Goal: Transaction & Acquisition: Book appointment/travel/reservation

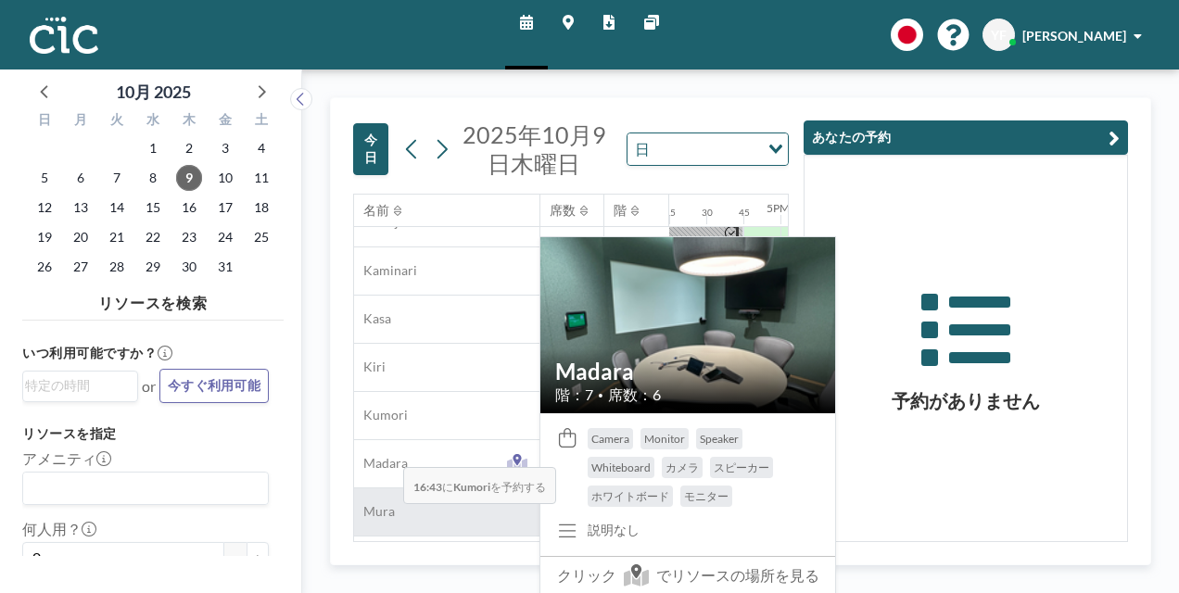
scroll to position [148, 2410]
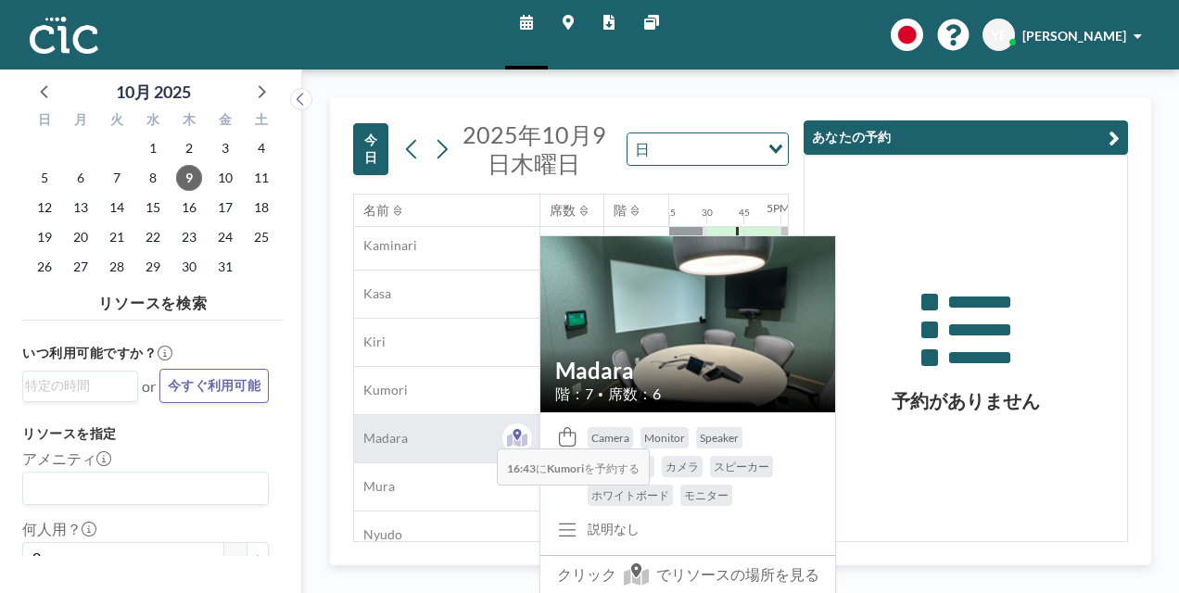
click at [482, 434] on div "Madara" at bounding box center [446, 438] width 185 height 47
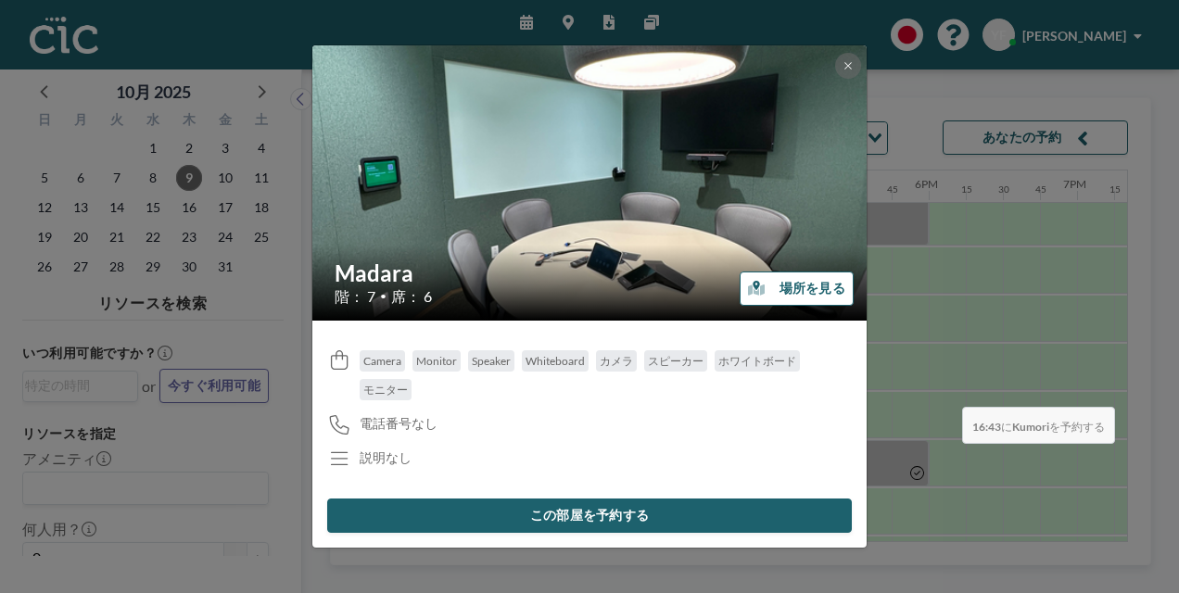
click at [947, 393] on div "Madara 階： 7 • 席： 6 場所を見る Camera Monitor Speaker Whiteboard カメラ スピーカー ホワイトボード モニ…" at bounding box center [589, 296] width 1179 height 593
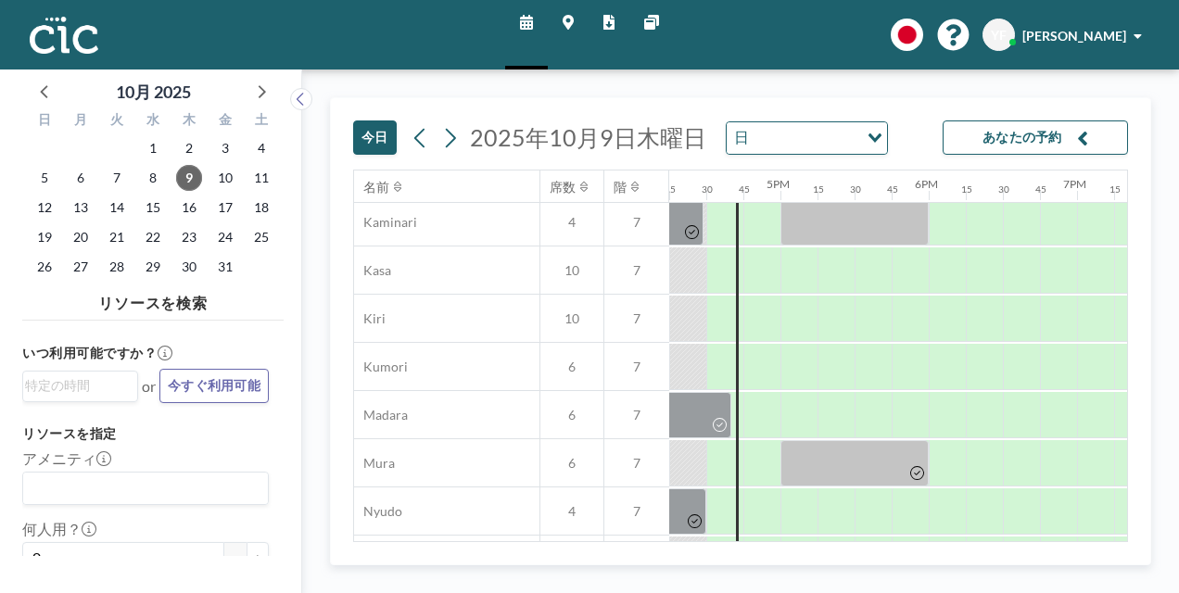
click at [884, 139] on div "[DATE] [DATE] 日 Loading... あなたの予約" at bounding box center [740, 133] width 775 height 71
click at [875, 133] on icon "Search for option" at bounding box center [875, 137] width 13 height 9
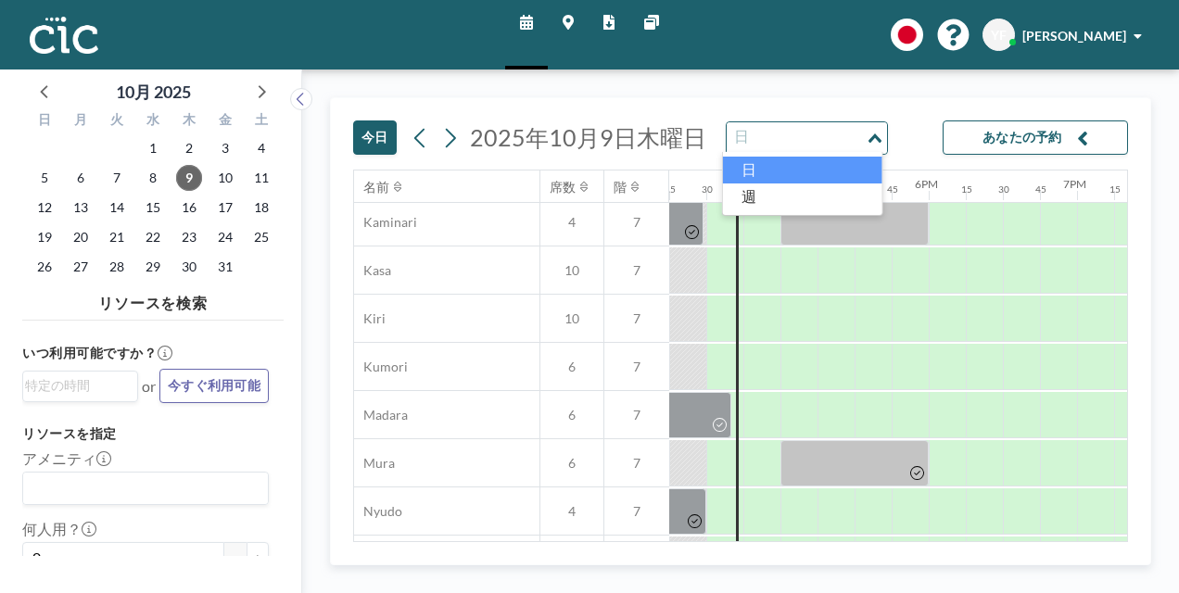
click at [805, 165] on li "日" at bounding box center [802, 170] width 159 height 27
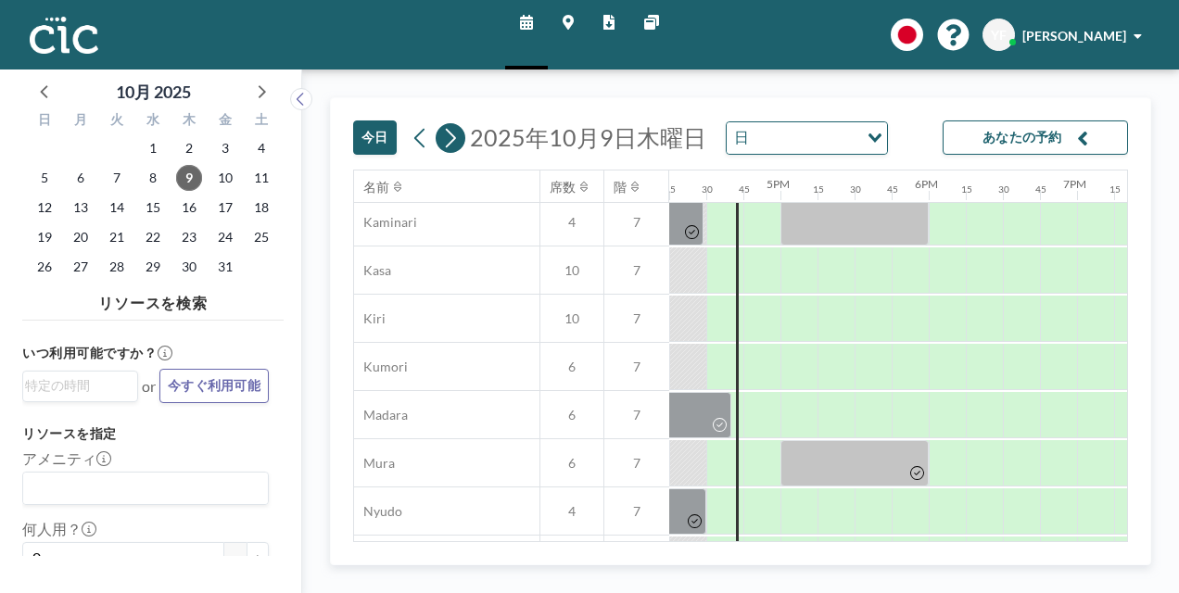
click at [450, 139] on icon at bounding box center [450, 138] width 18 height 28
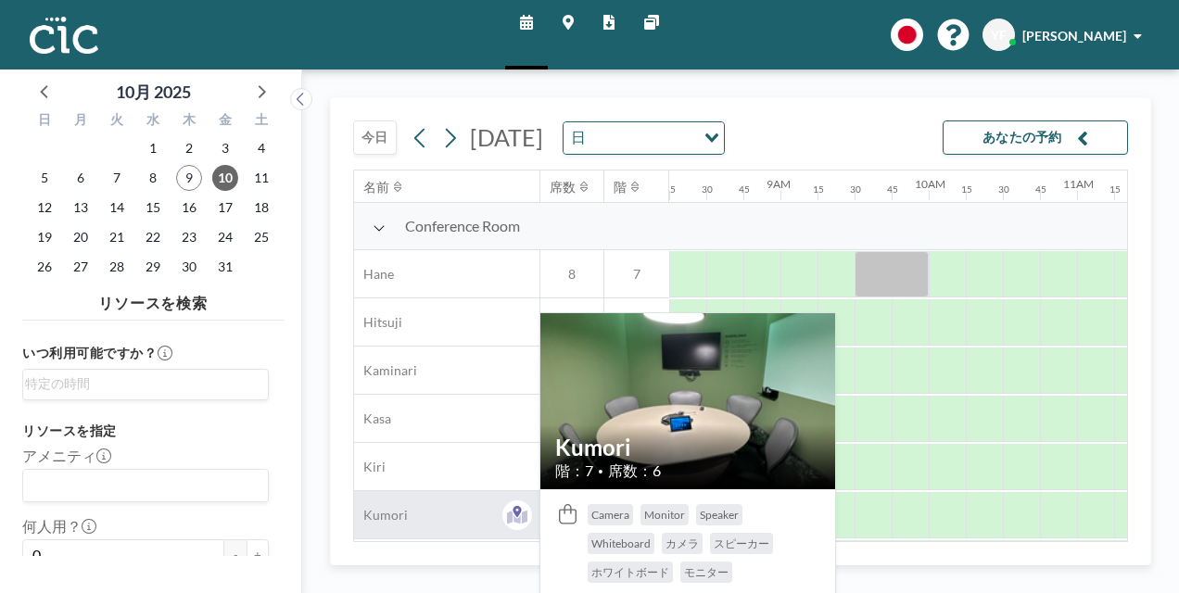
scroll to position [93, 1224]
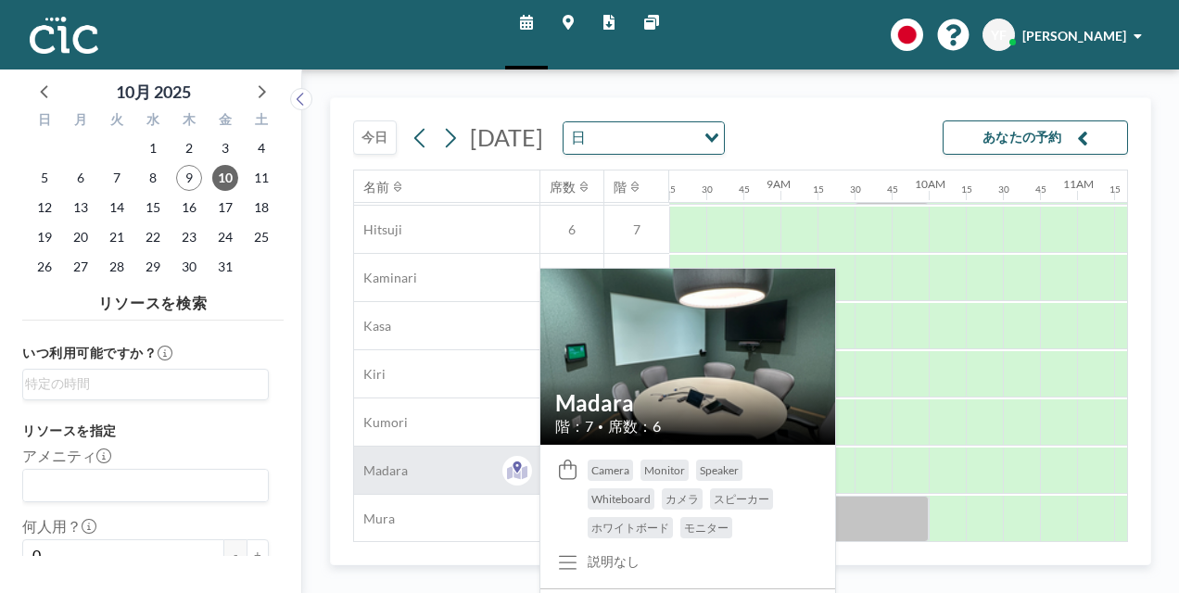
click at [467, 467] on div "Madara" at bounding box center [446, 470] width 185 height 47
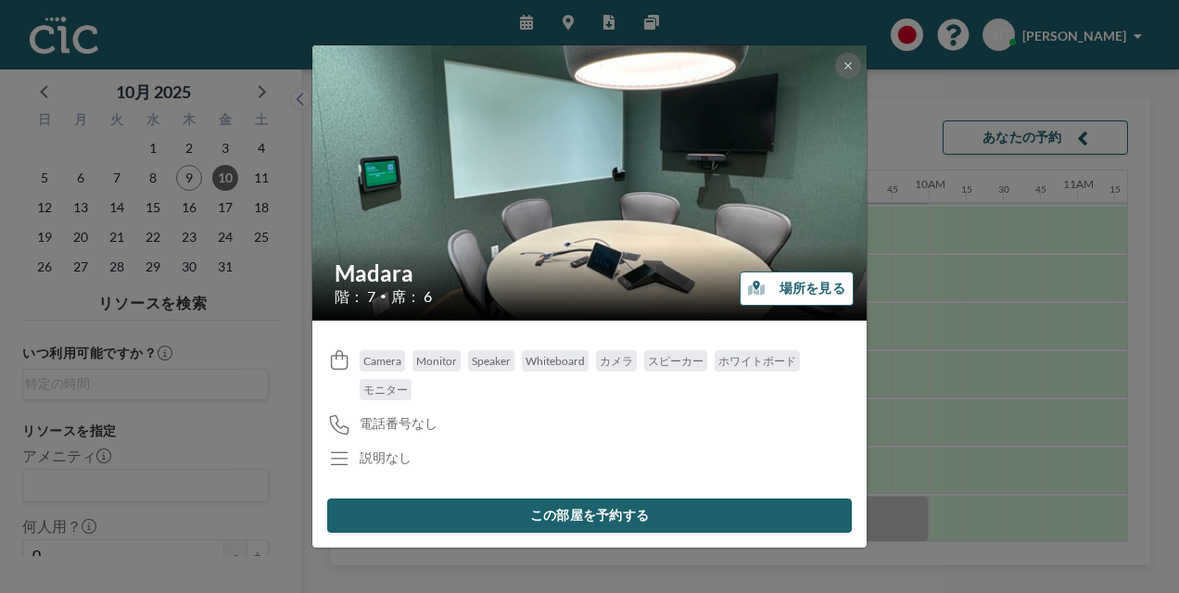
click at [647, 516] on button "この部屋を予約する" at bounding box center [589, 516] width 525 height 34
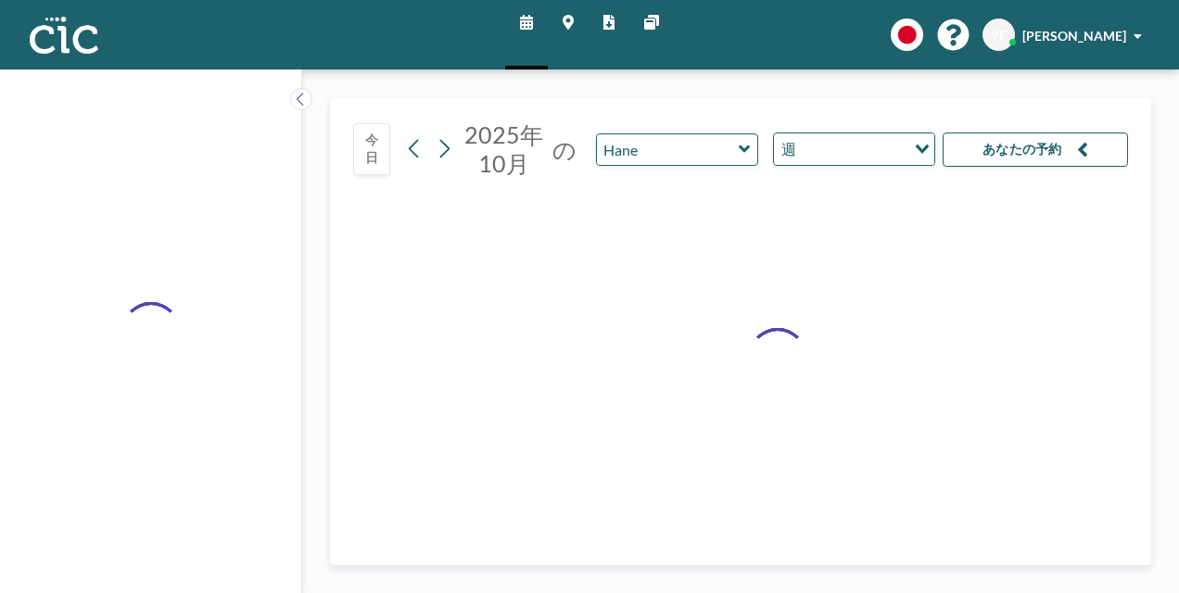
type input "Madara"
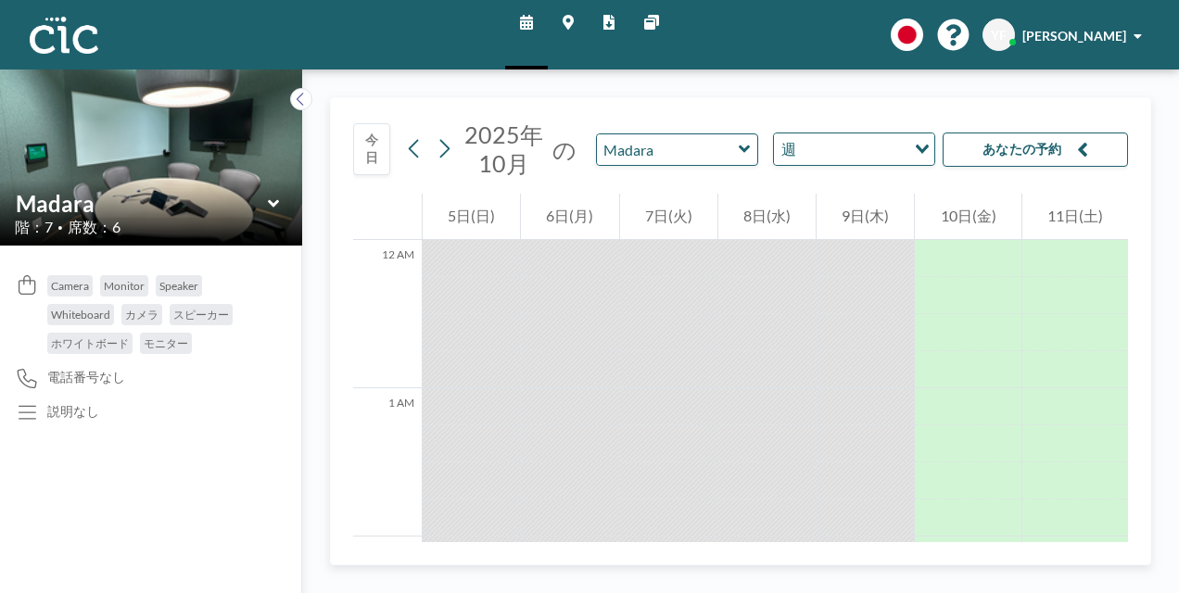
click at [957, 215] on div "10日(金)" at bounding box center [968, 217] width 106 height 46
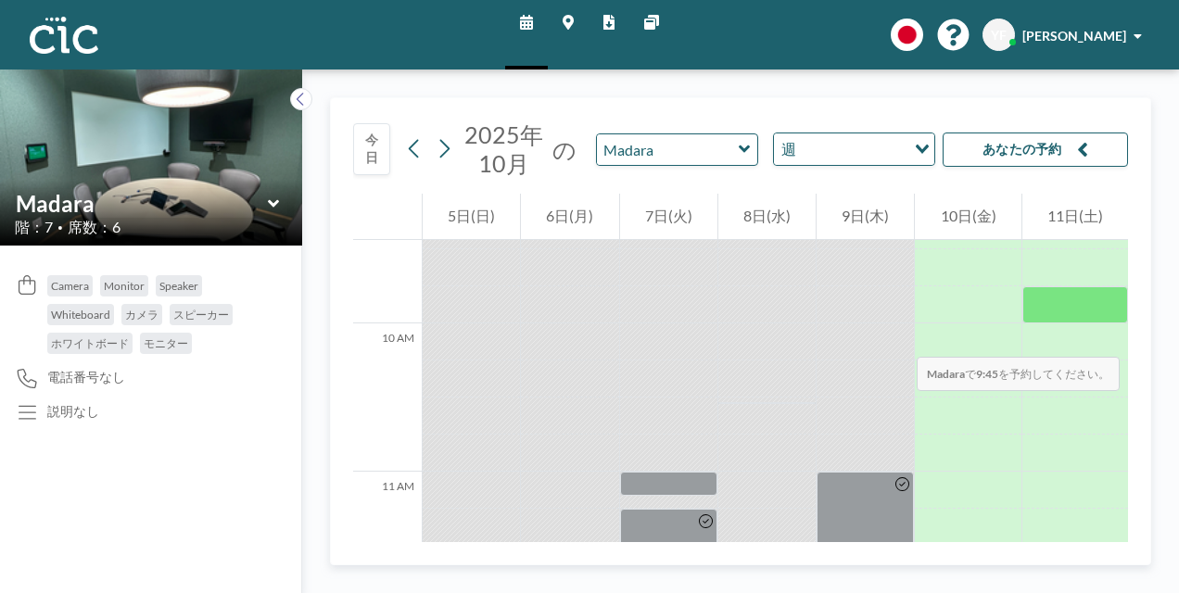
scroll to position [1379, 0]
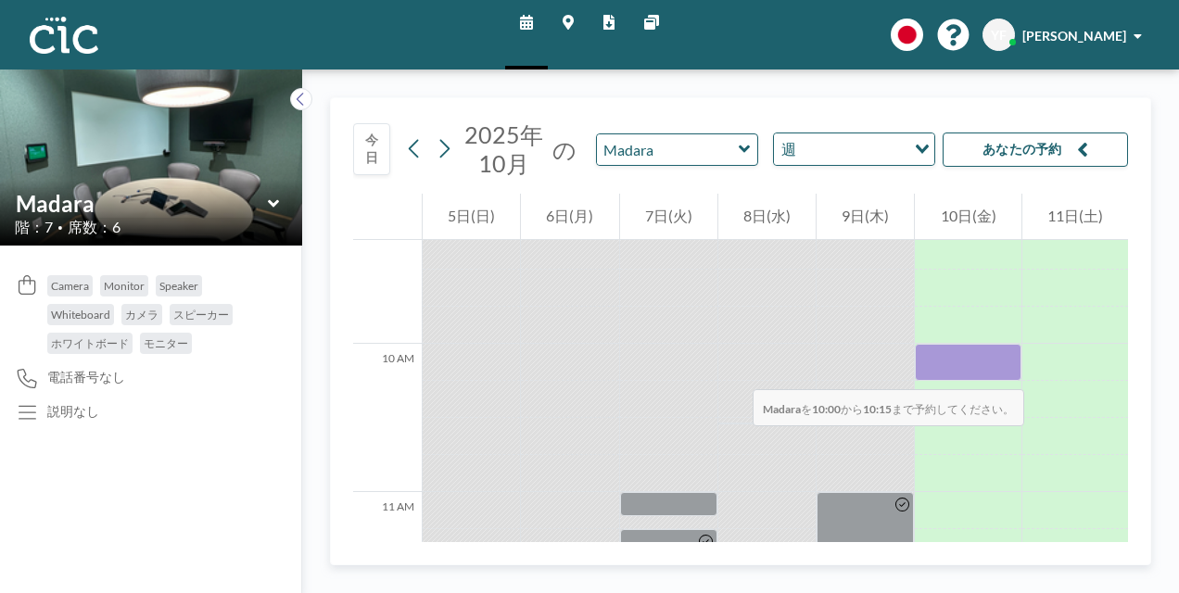
click at [968, 371] on div at bounding box center [968, 362] width 106 height 37
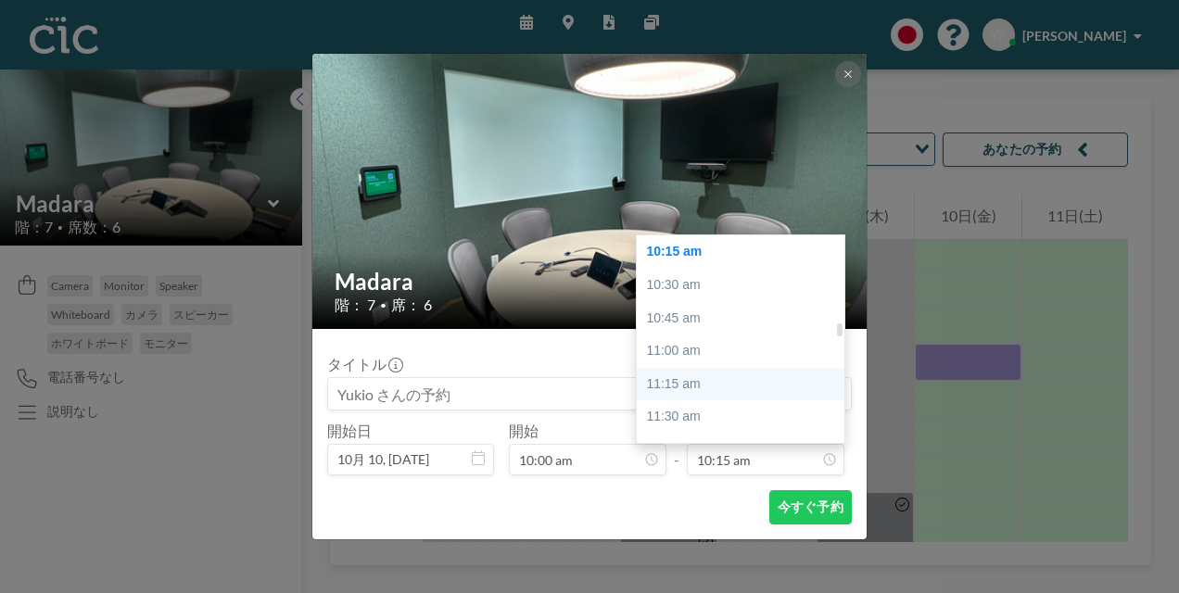
scroll to position [1445, 0]
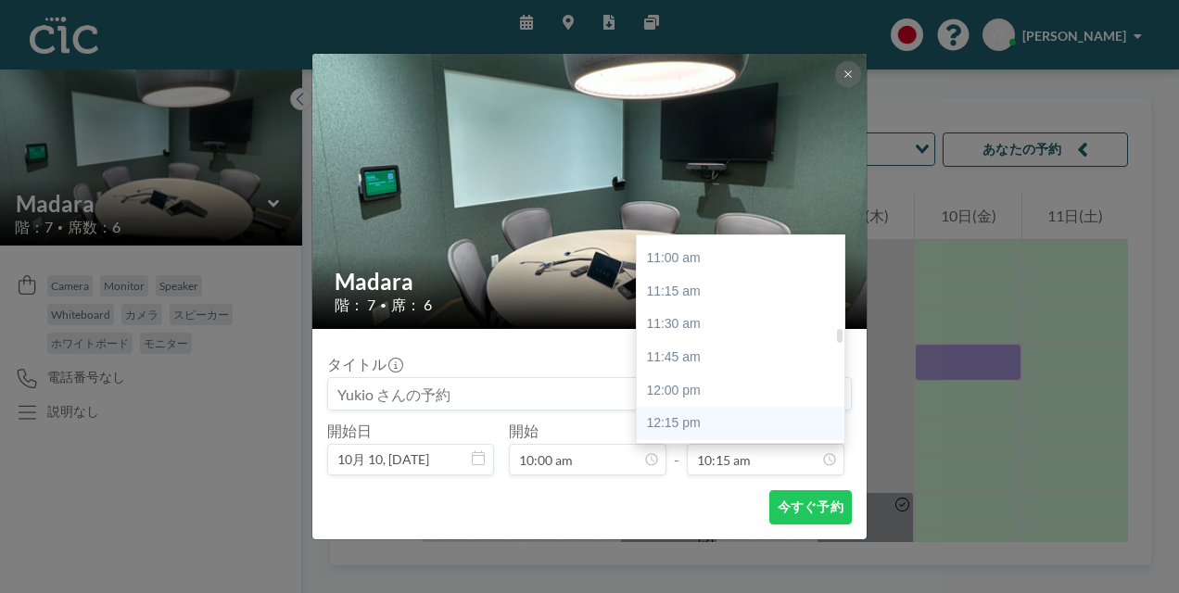
click at [706, 419] on div "12:15 pm" at bounding box center [745, 423] width 217 height 33
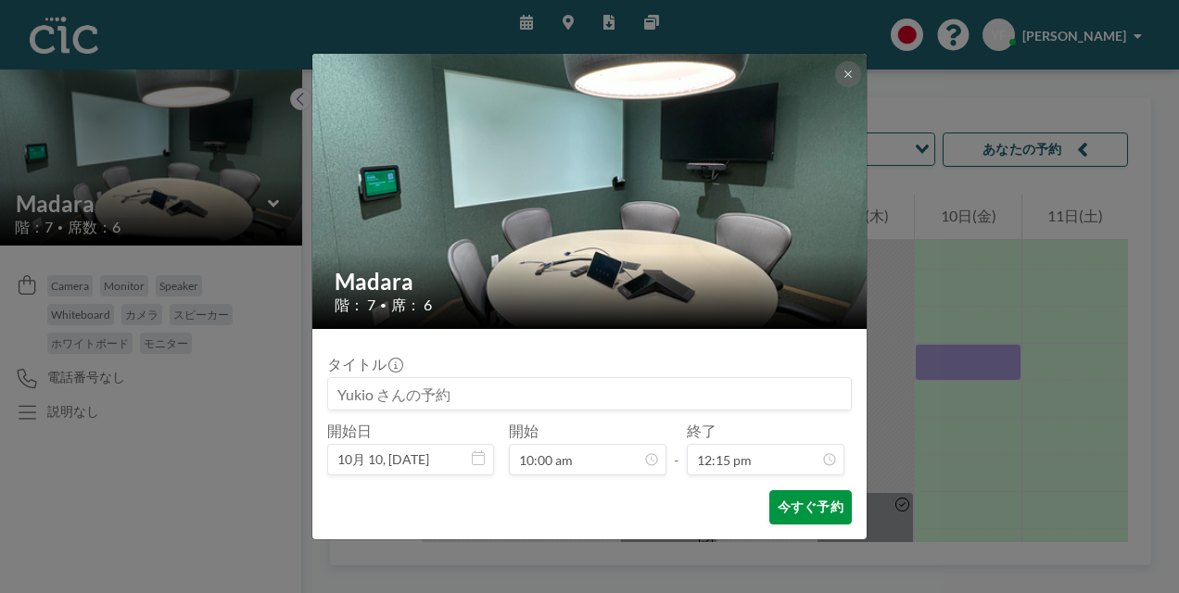
click at [806, 509] on button "今すぐ予約" at bounding box center [810, 507] width 82 height 34
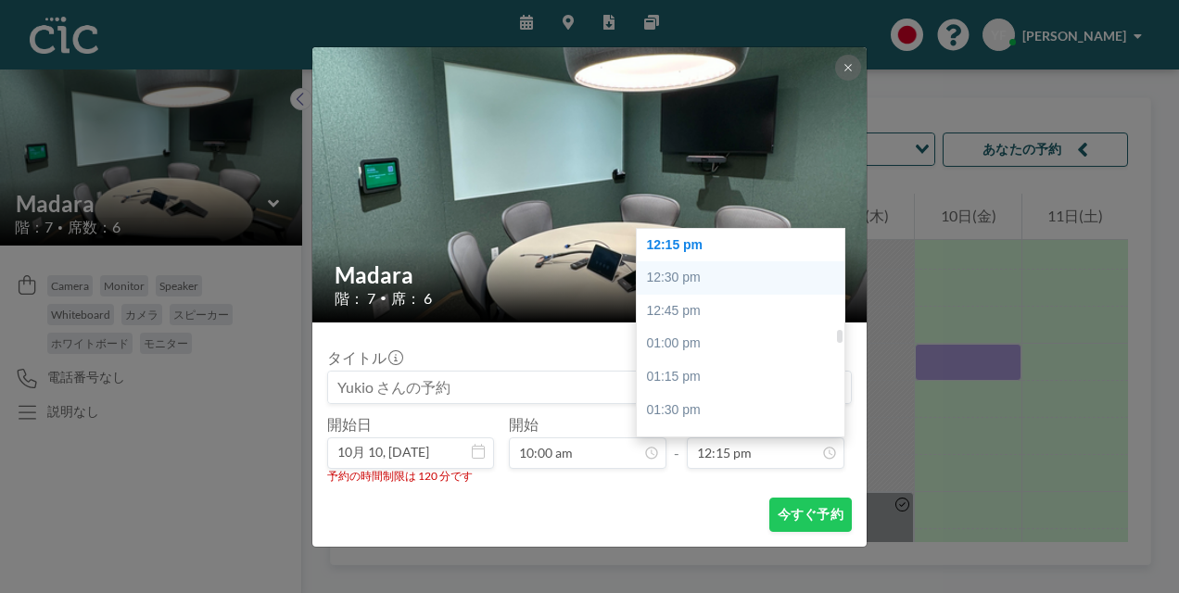
scroll to position [1524, 0]
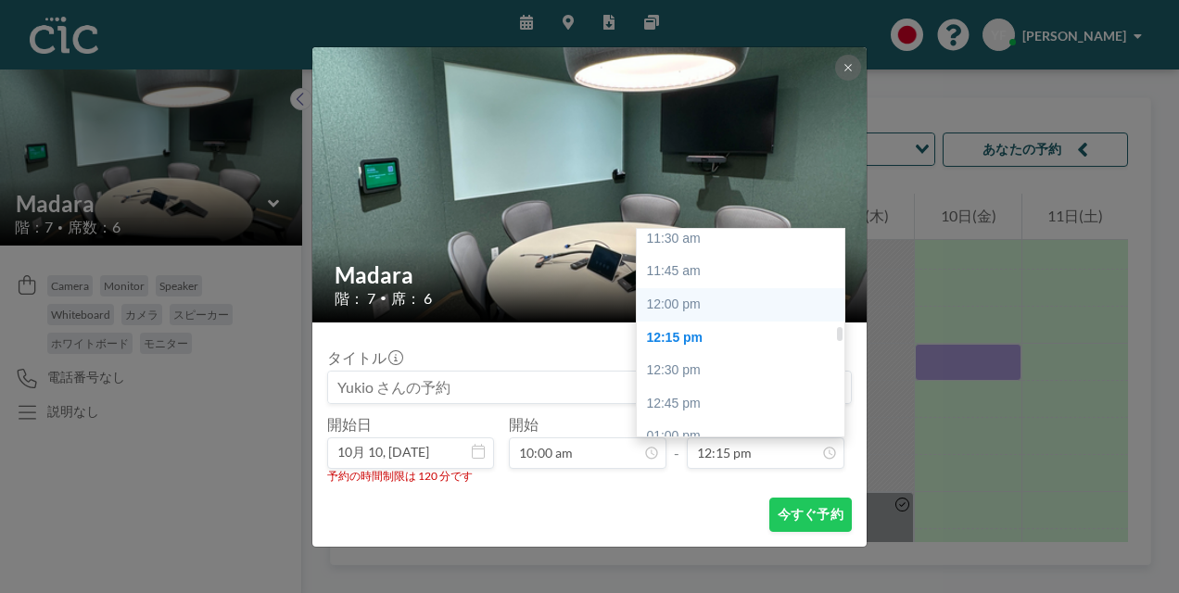
click at [673, 299] on div "12:00 pm" at bounding box center [745, 304] width 217 height 33
type input "12:00 pm"
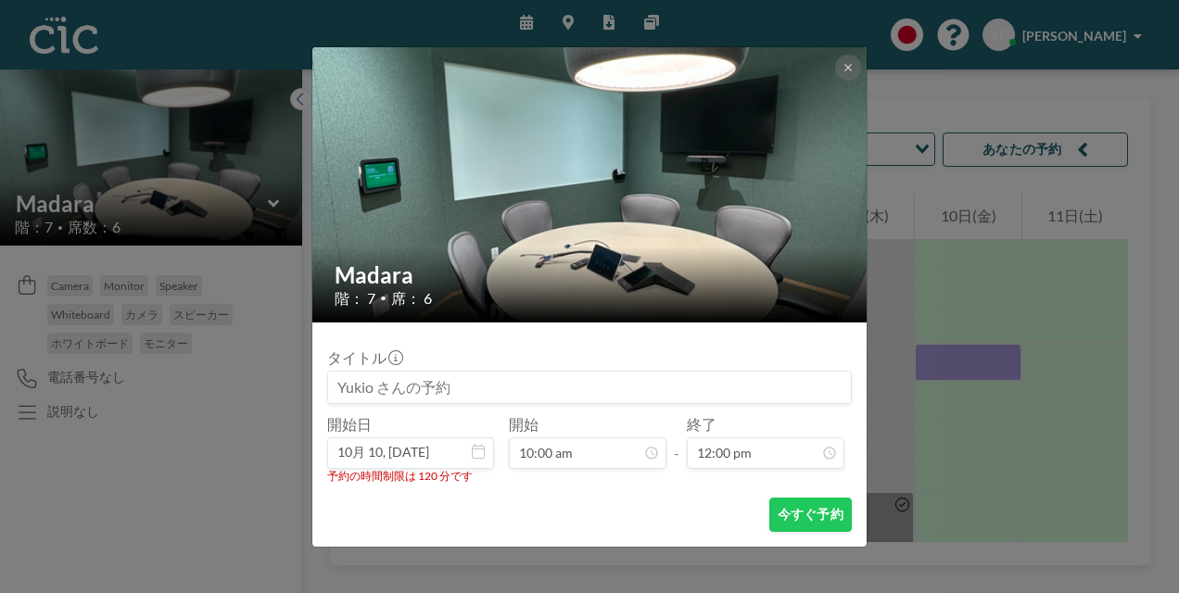
scroll to position [1584, 0]
click at [792, 511] on button "今すぐ予約" at bounding box center [810, 515] width 82 height 34
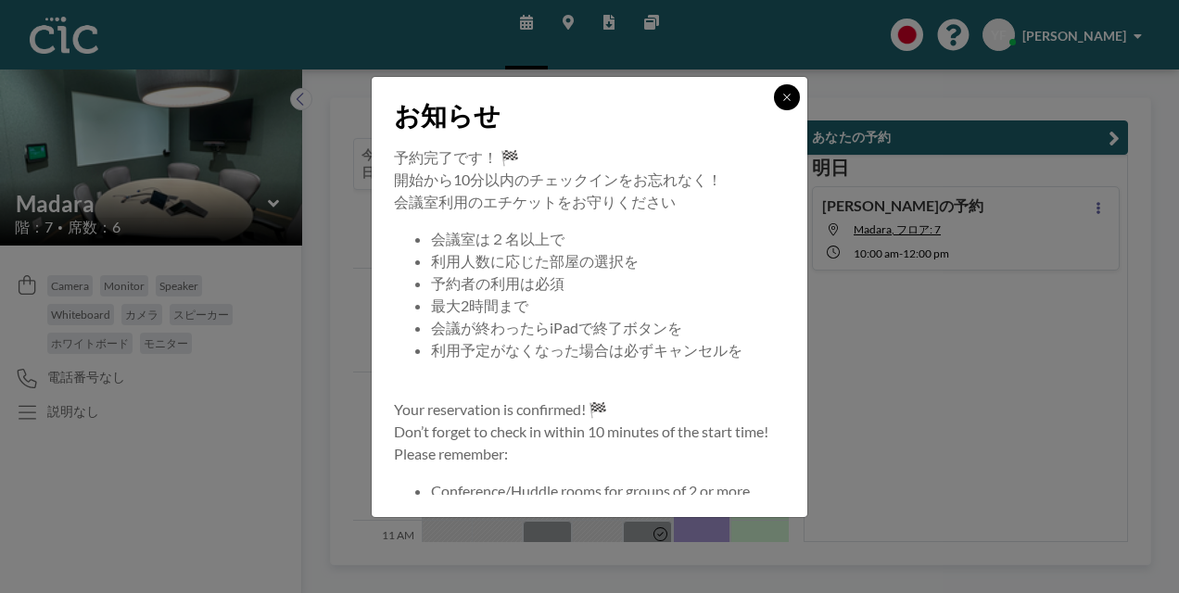
click at [788, 97] on icon at bounding box center [786, 97] width 6 height 6
